Goal: Task Accomplishment & Management: Manage account settings

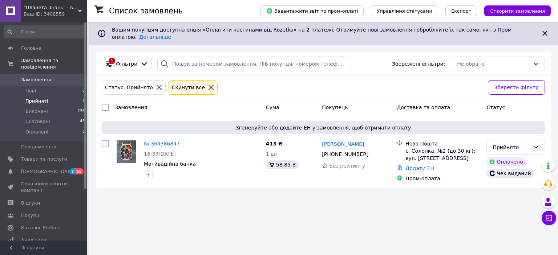
click at [383, 216] on div "Список замовлень Завантажити звіт по пром-оплаті Управління статусами Експорт С…" at bounding box center [323, 127] width 469 height 255
click at [418, 166] on link "Додати ЕН" at bounding box center [419, 169] width 29 height 6
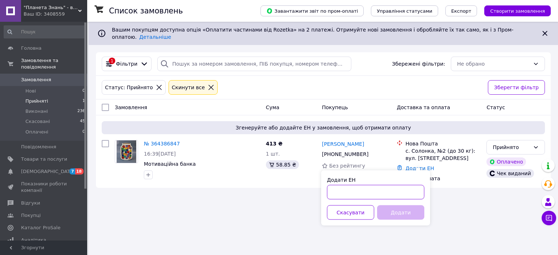
click at [363, 193] on input "Додати ЕН" at bounding box center [375, 192] width 97 height 15
paste input "20451262020623"
type input "20451262020625"
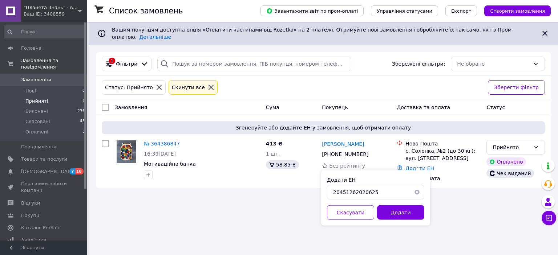
click at [504, 201] on div "Список замовлень Завантажити звіт по пром-оплаті Управління статусами Експорт С…" at bounding box center [323, 127] width 469 height 255
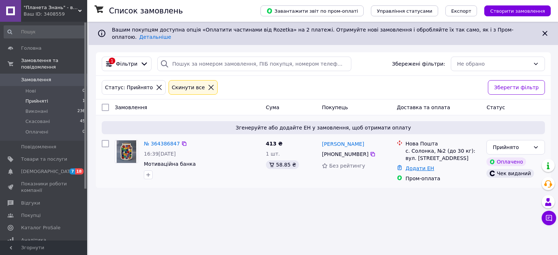
click at [413, 166] on link "Додати ЕН" at bounding box center [419, 169] width 29 height 6
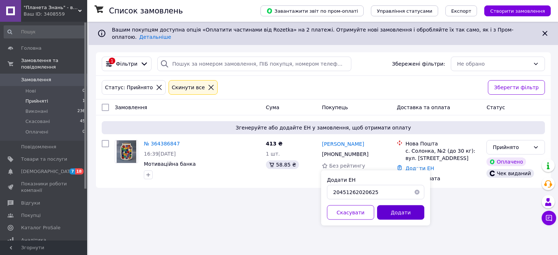
click at [401, 215] on button "Додати" at bounding box center [400, 212] width 47 height 15
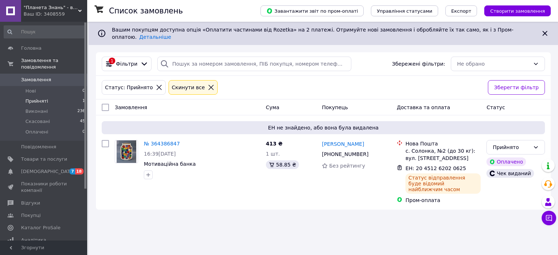
click at [40, 98] on span "Прийняті" at bounding box center [36, 101] width 23 height 7
click at [537, 146] on icon at bounding box center [536, 147] width 4 height 2
click at [507, 158] on li "Виконано" at bounding box center [516, 157] width 58 height 13
click at [32, 98] on span "Прийняті" at bounding box center [36, 101] width 23 height 7
click at [45, 98] on span "Прийняті" at bounding box center [36, 101] width 23 height 7
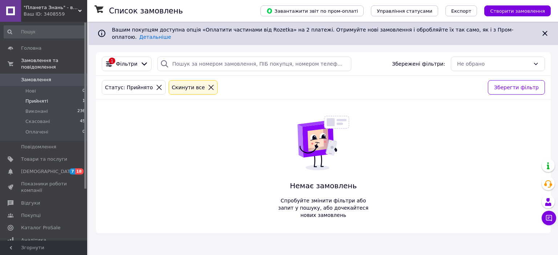
click at [49, 77] on span "Замовлення" at bounding box center [44, 80] width 46 height 7
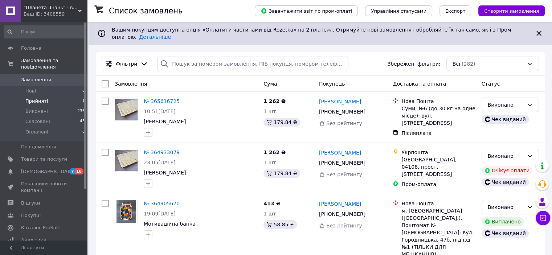
click at [44, 98] on span "Прийняті" at bounding box center [36, 101] width 23 height 7
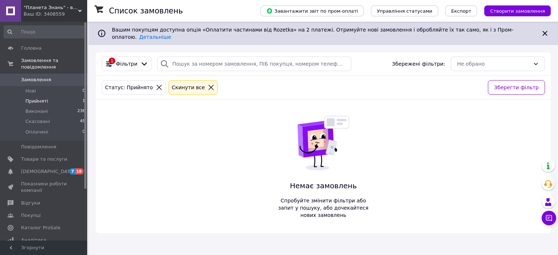
click at [47, 77] on span "Замовлення" at bounding box center [36, 80] width 30 height 7
